Goal: Information Seeking & Learning: Learn about a topic

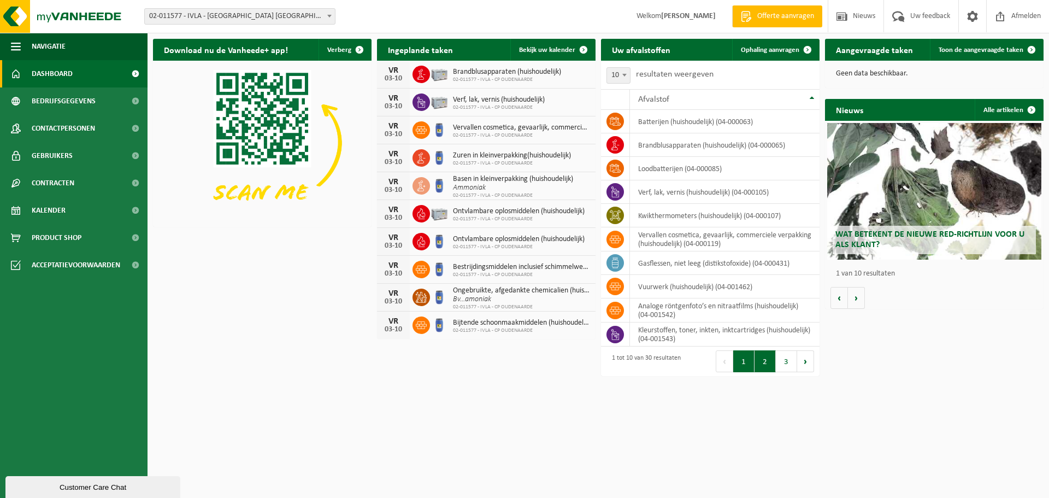
click at [770, 366] on button "2" at bounding box center [765, 361] width 21 height 22
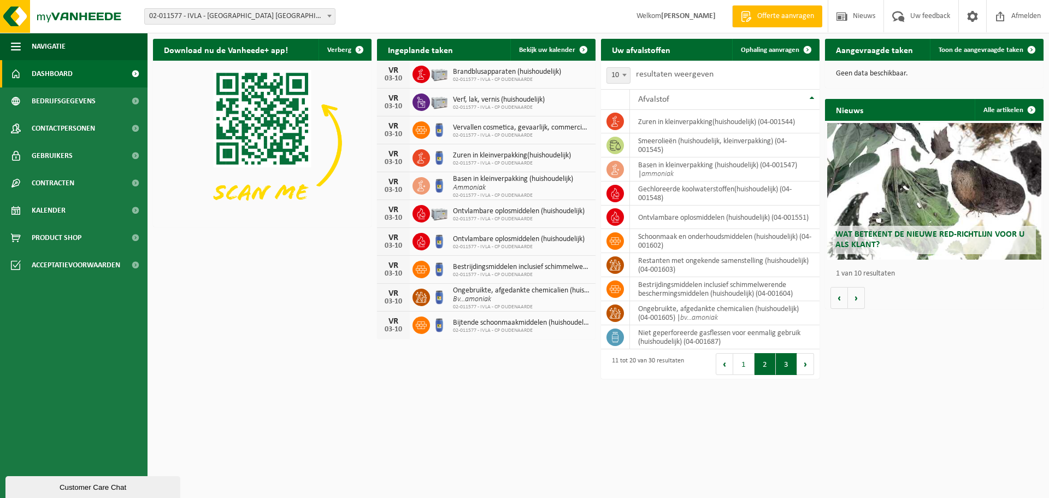
click at [789, 368] on button "3" at bounding box center [786, 364] width 21 height 22
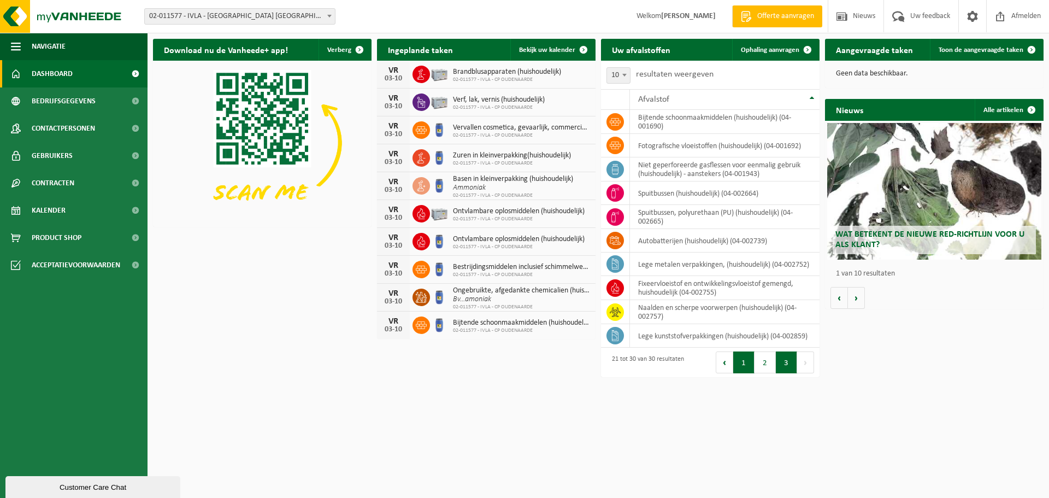
click at [746, 364] on button "1" at bounding box center [743, 362] width 21 height 22
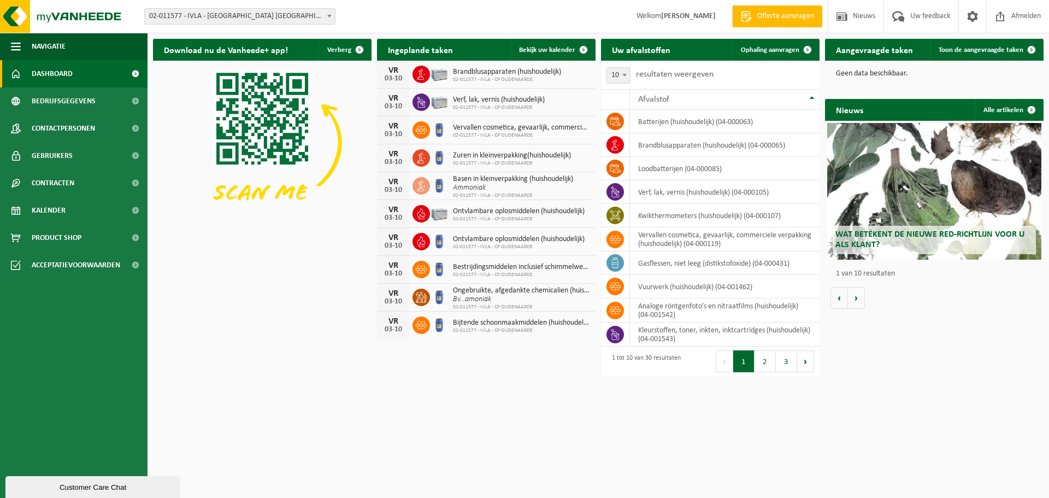
click at [884, 176] on div "Wat betekent de nieuwe RED-richtlijn voor u als klant?" at bounding box center [935, 191] width 214 height 137
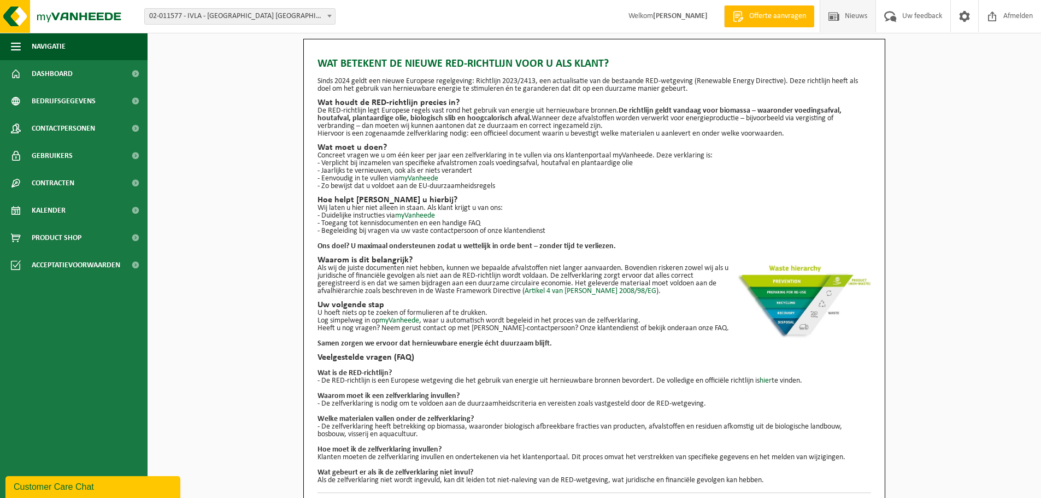
click at [849, 15] on span "Nieuws" at bounding box center [856, 16] width 28 height 32
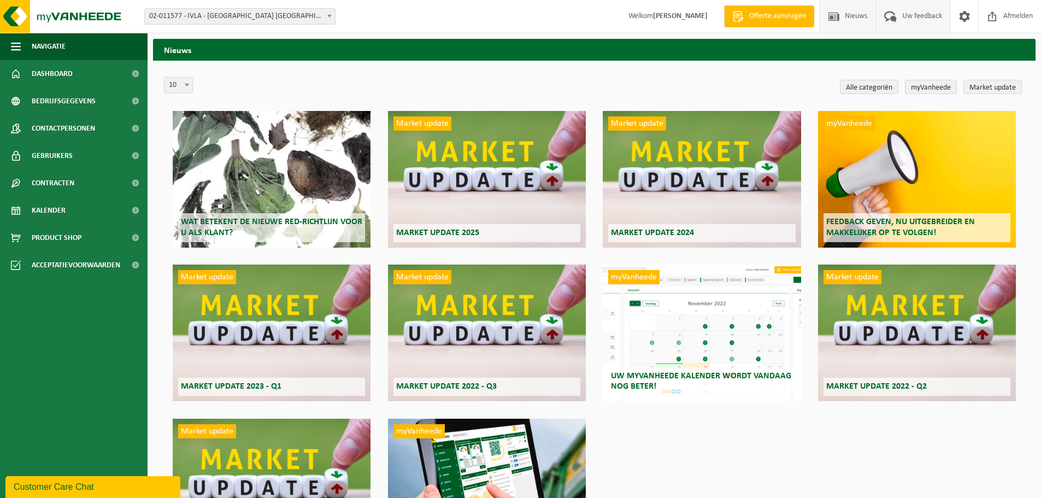
click at [916, 19] on span "Uw feedback" at bounding box center [922, 16] width 45 height 32
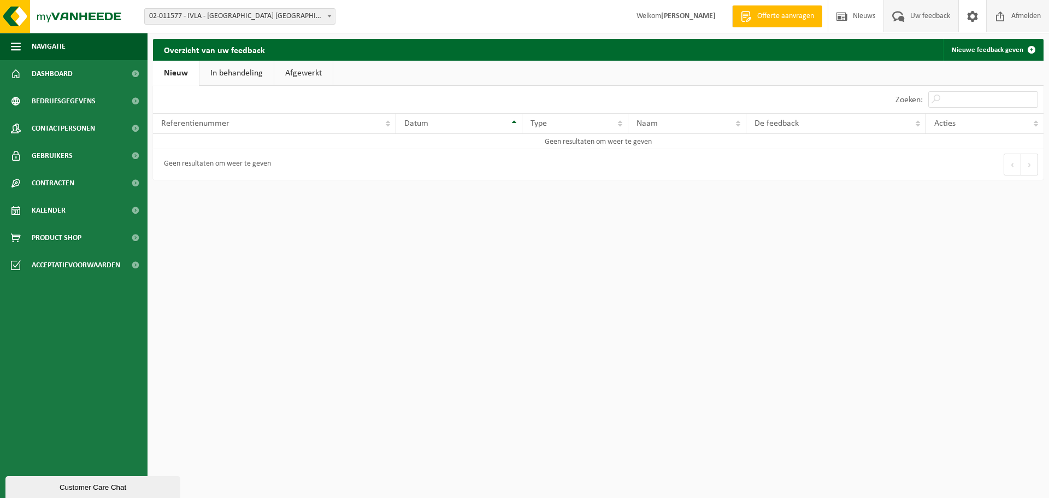
click at [1018, 17] on span "Afmelden" at bounding box center [1026, 16] width 35 height 32
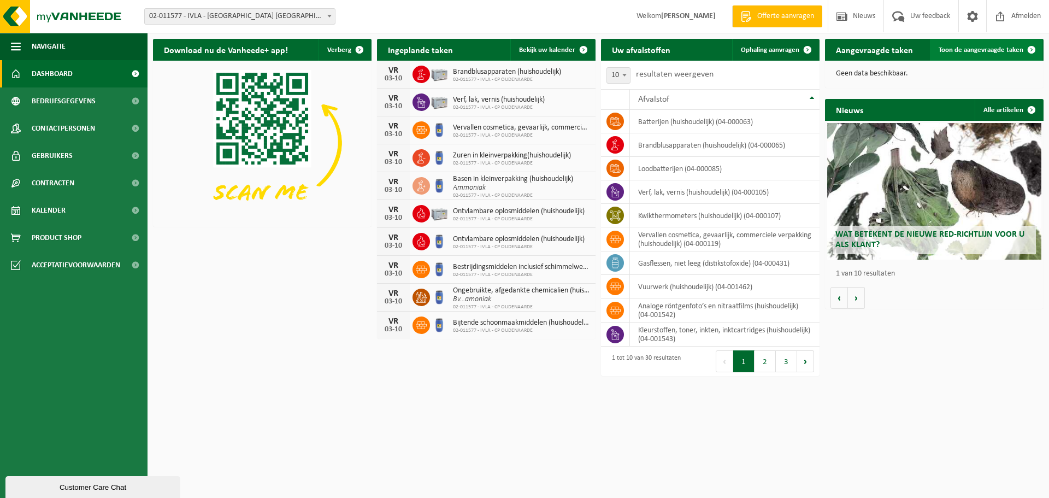
click at [965, 54] on span "Toon de aangevraagde taken" at bounding box center [981, 49] width 85 height 7
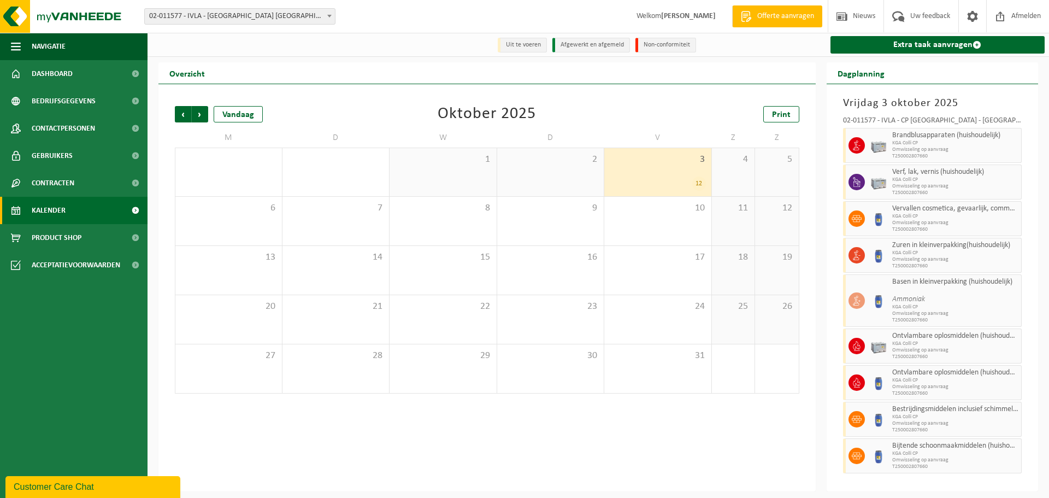
click at [881, 148] on img at bounding box center [879, 145] width 16 height 16
click at [1007, 20] on span at bounding box center [1001, 16] width 16 height 32
